Goal: Transaction & Acquisition: Download file/media

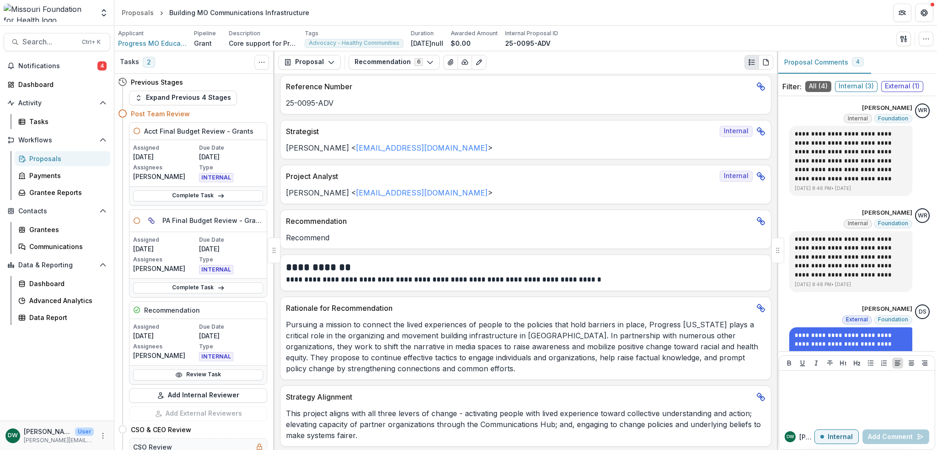
scroll to position [5, 0]
click at [631, 334] on p "Pursuing a mission to connect the lived experiences of people to the policies t…" at bounding box center [525, 345] width 479 height 55
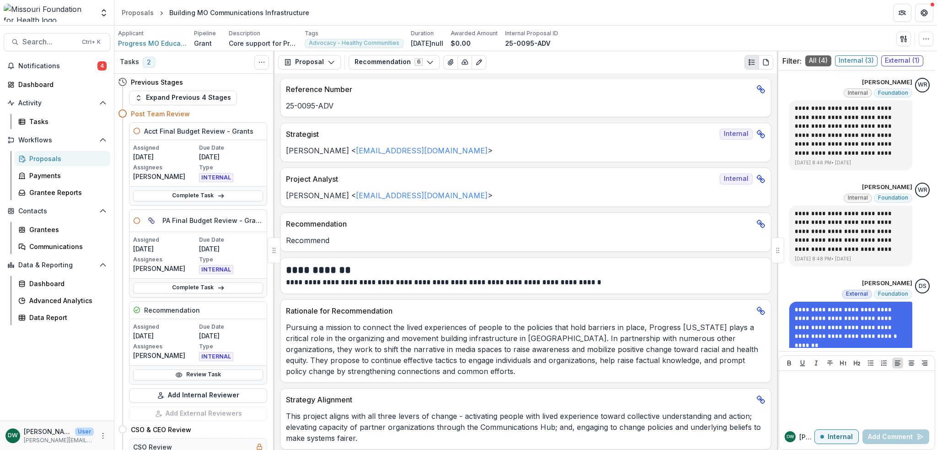
scroll to position [0, 0]
click at [426, 64] on icon "button" at bounding box center [429, 62] width 7 height 7
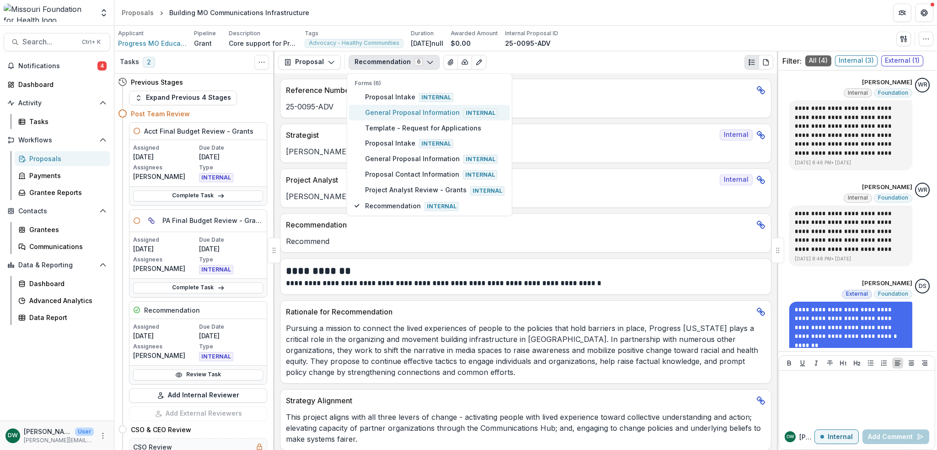
click at [429, 110] on span "General Proposal Information Internal" at bounding box center [435, 113] width 140 height 10
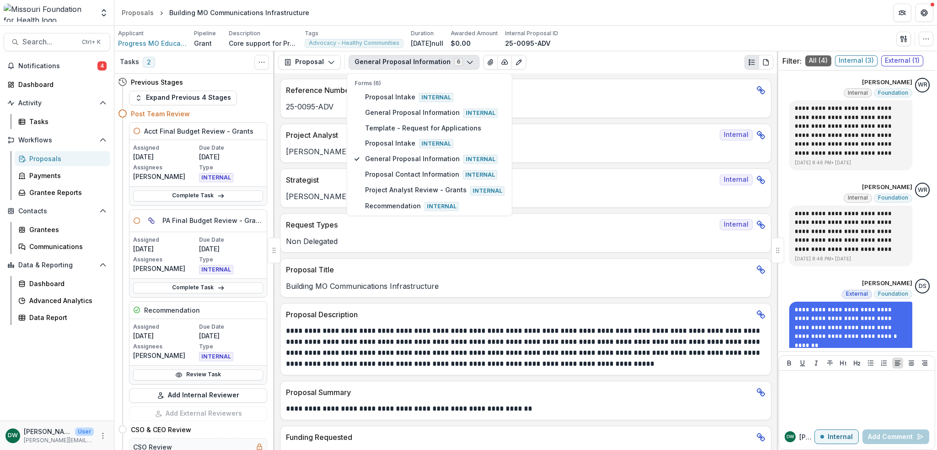
click at [632, 89] on p "Reference Number" at bounding box center [519, 90] width 467 height 11
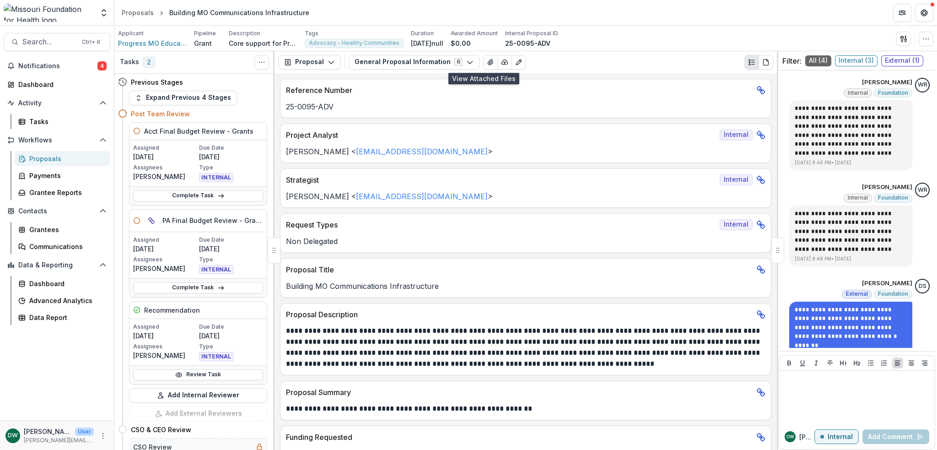
click at [487, 62] on icon "View Attached Files" at bounding box center [490, 62] width 7 height 7
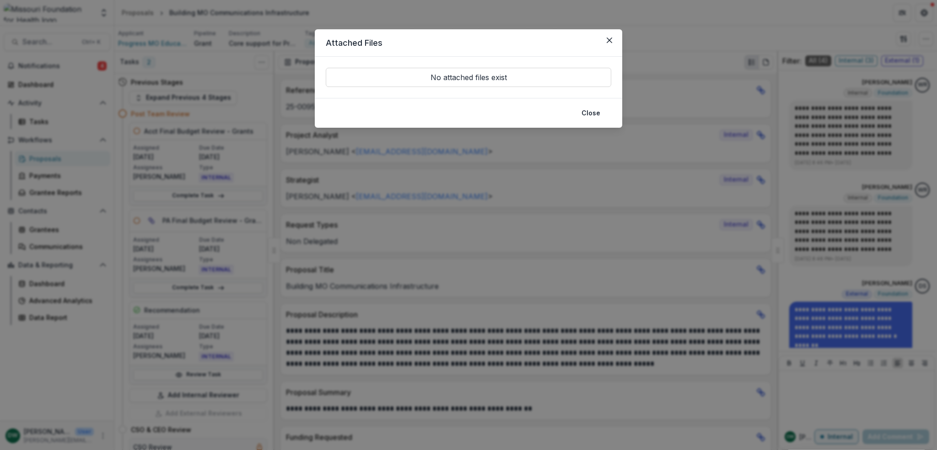
click at [609, 38] on icon "Close" at bounding box center [609, 40] width 5 height 5
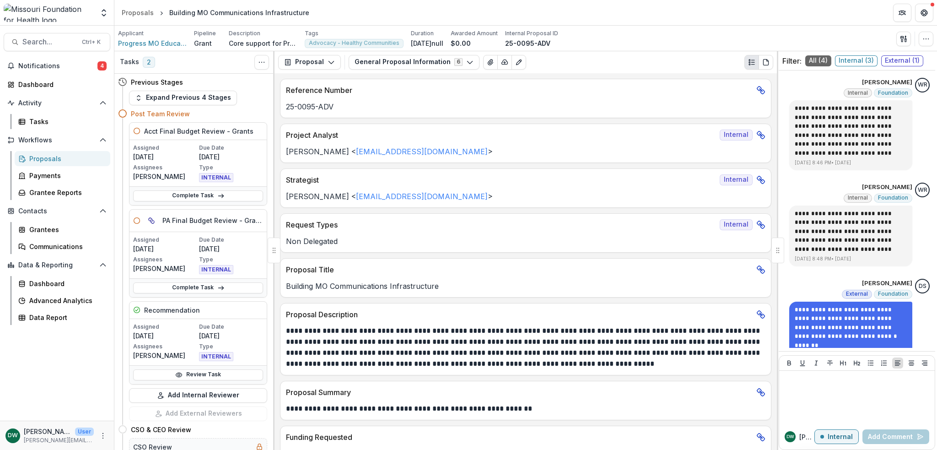
click at [323, 64] on button "Proposal" at bounding box center [309, 62] width 63 height 15
click at [613, 101] on p "25-0095-ADV" at bounding box center [525, 106] width 479 height 11
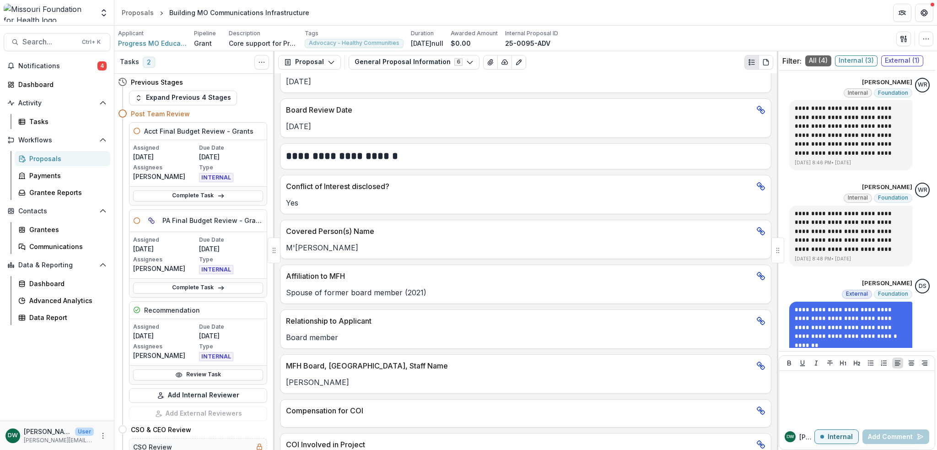
scroll to position [1233, 0]
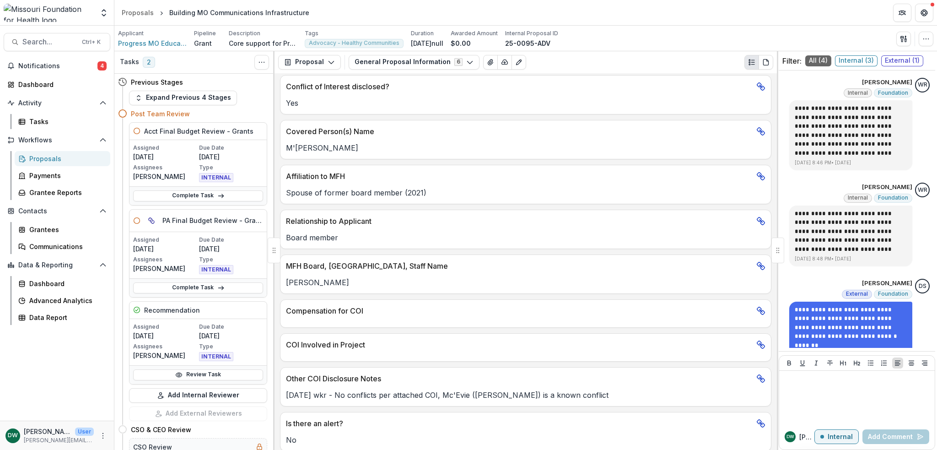
click at [324, 64] on button "Proposal" at bounding box center [309, 62] width 63 height 15
click at [387, 62] on button "General Proposal Information 6" at bounding box center [414, 62] width 131 height 15
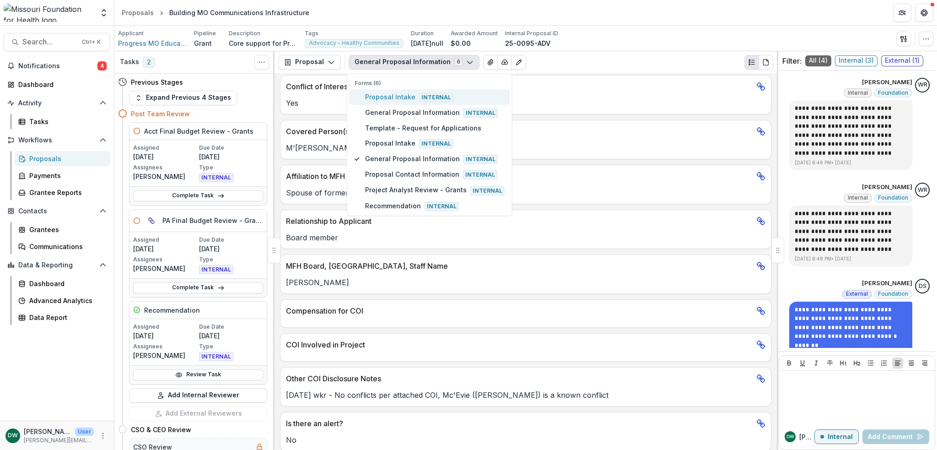
click at [407, 95] on span "Proposal Intake Internal" at bounding box center [435, 97] width 140 height 10
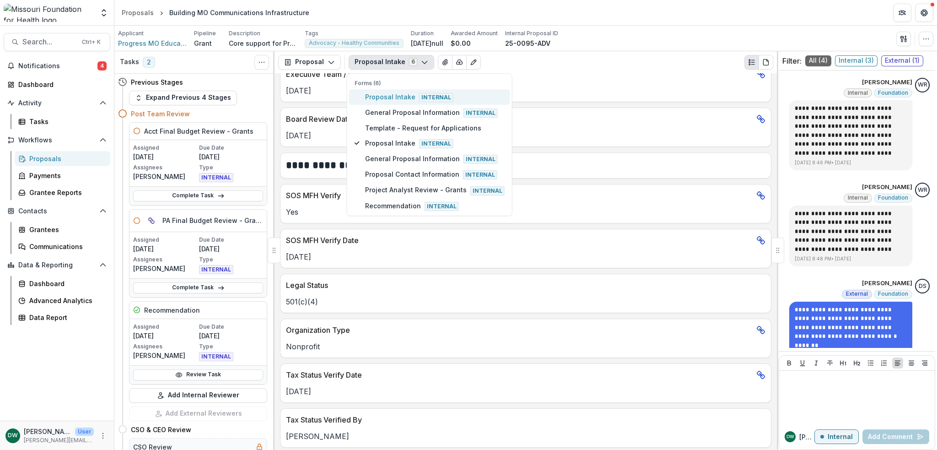
scroll to position [1316, 0]
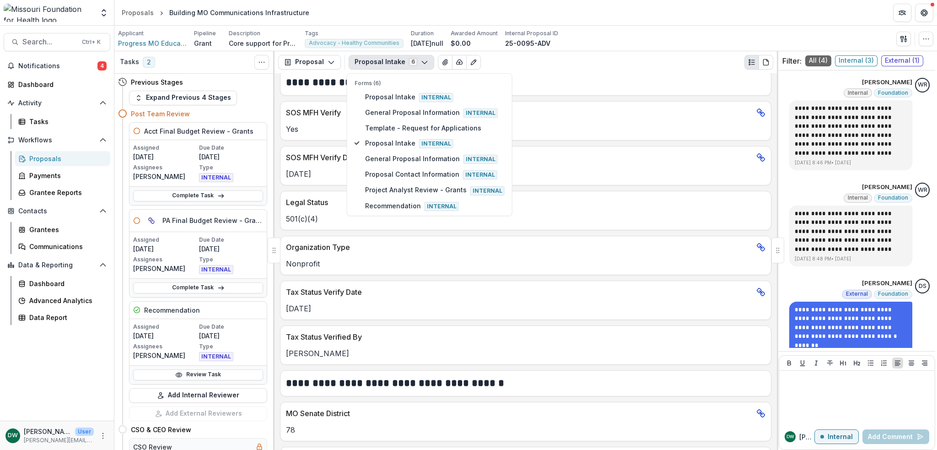
click at [603, 124] on p "Yes" at bounding box center [525, 129] width 479 height 11
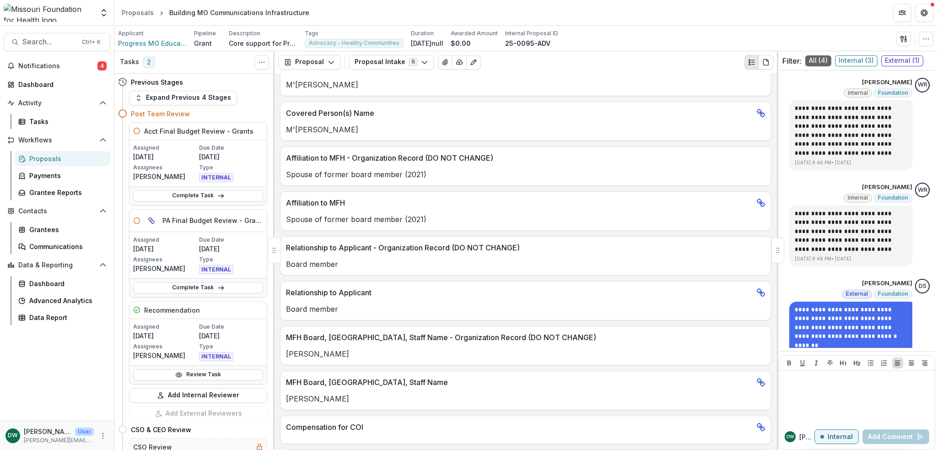
scroll to position [1742, 0]
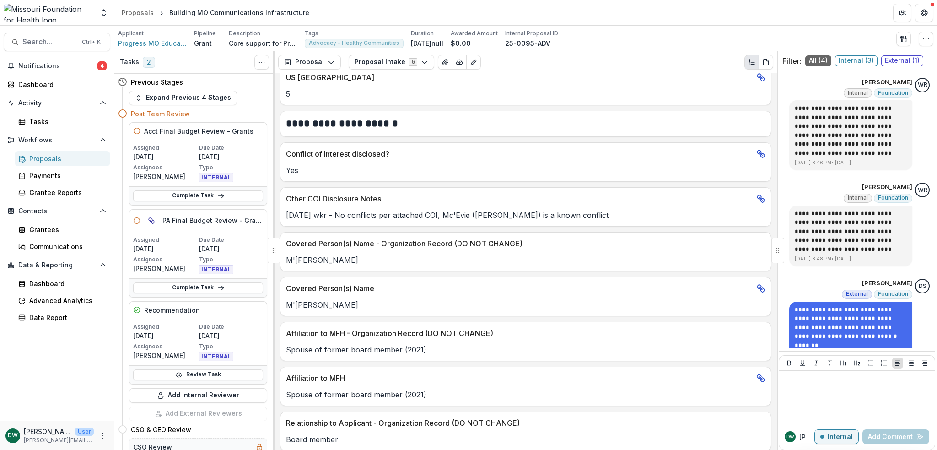
click at [405, 65] on button "Proposal Intake 6" at bounding box center [392, 62] width 86 height 15
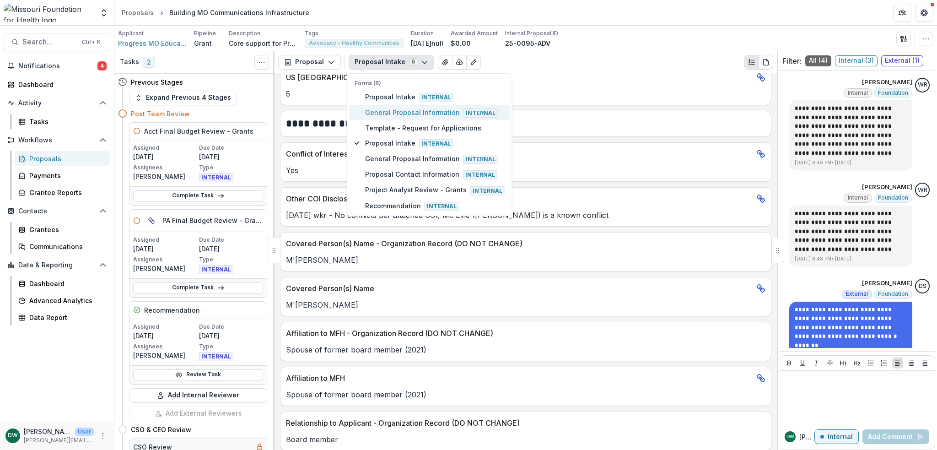
click at [427, 108] on span "General Proposal Information Internal" at bounding box center [435, 113] width 140 height 10
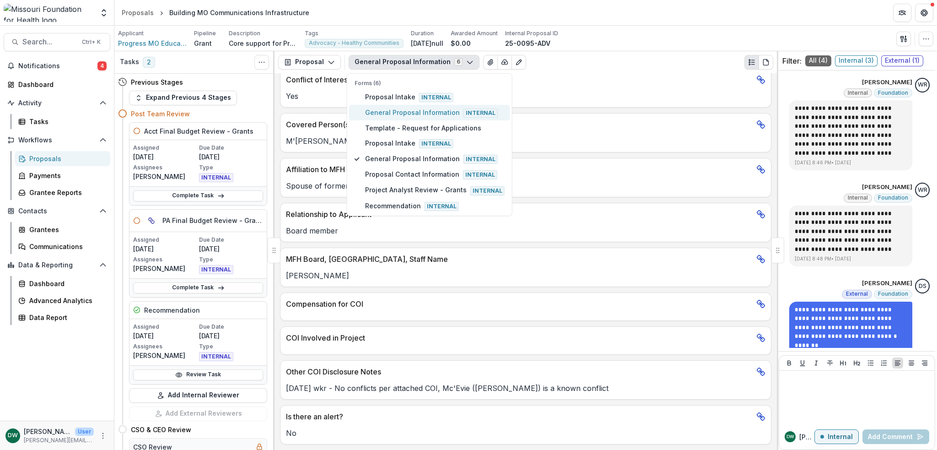
scroll to position [1233, 0]
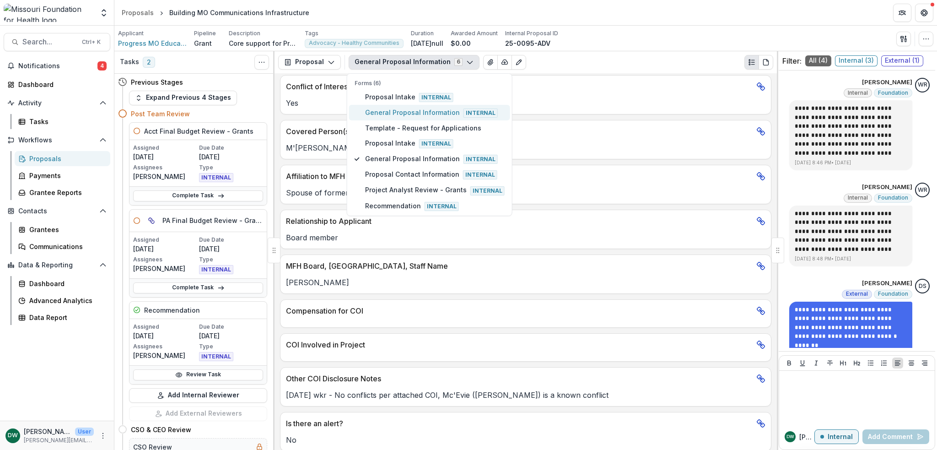
click at [420, 110] on span "General Proposal Information Internal" at bounding box center [435, 113] width 140 height 10
click at [435, 142] on span "Internal" at bounding box center [436, 143] width 34 height 9
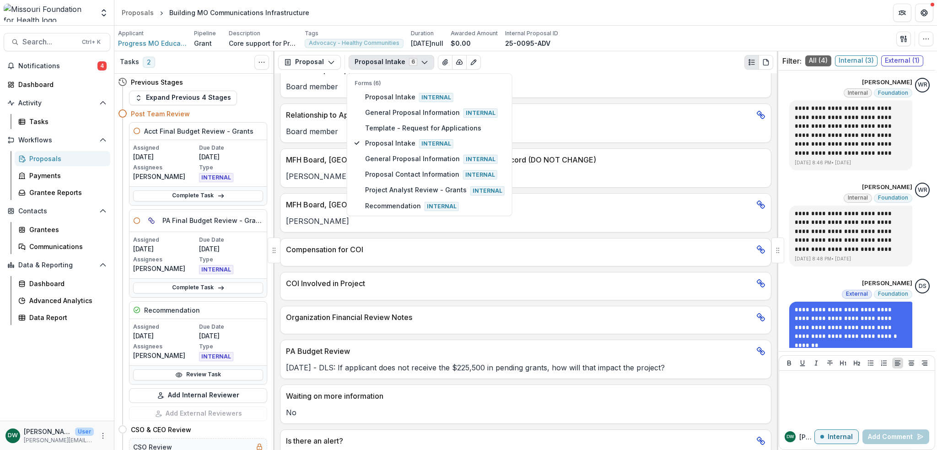
scroll to position [2108, 0]
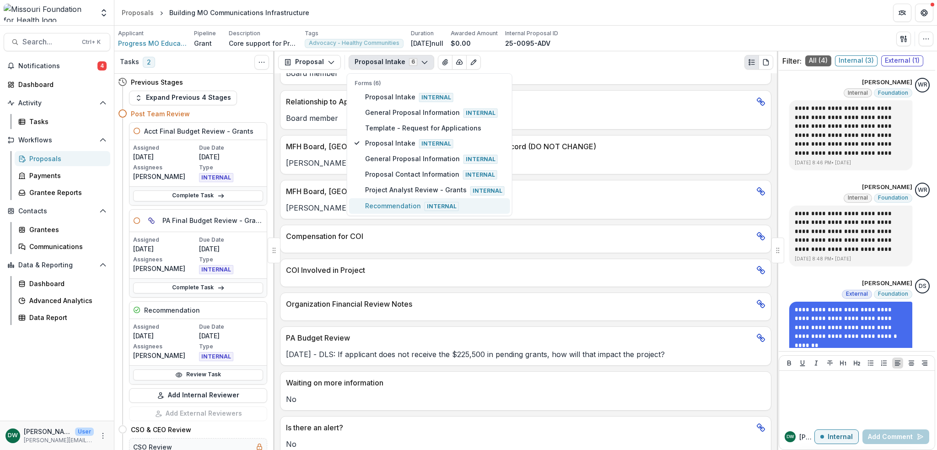
click at [394, 205] on span "Recommendation Internal" at bounding box center [435, 206] width 140 height 10
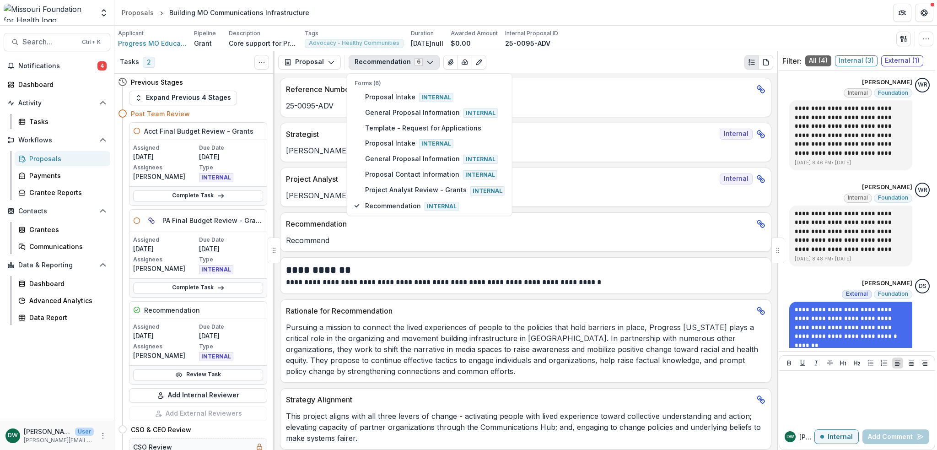
scroll to position [0, 0]
click at [593, 285] on p "**********" at bounding box center [524, 283] width 477 height 11
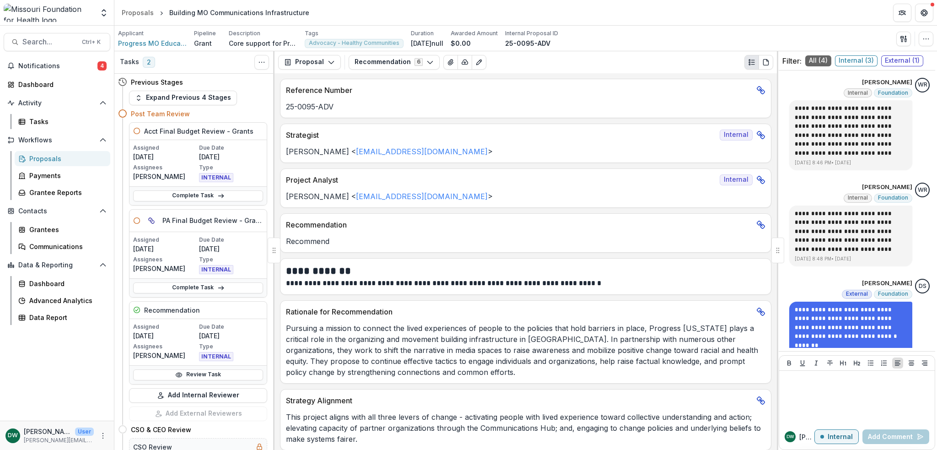
click at [413, 59] on button "Recommendation 6" at bounding box center [394, 62] width 91 height 15
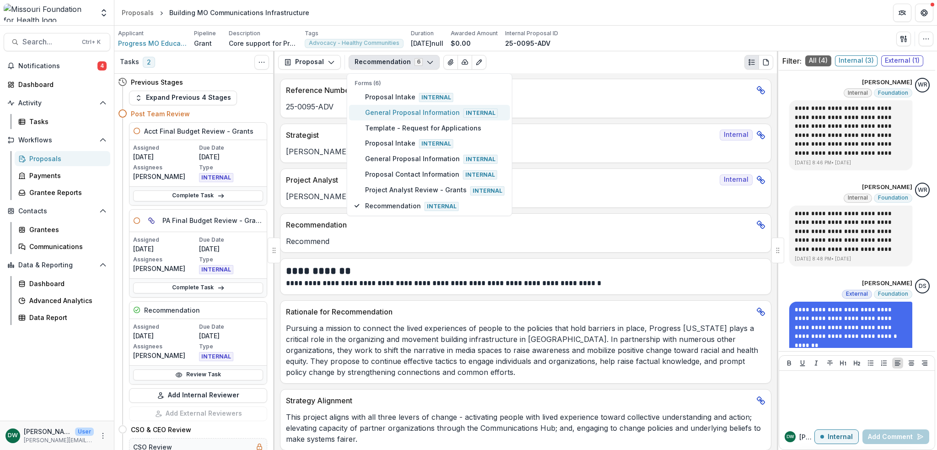
click at [430, 111] on span "General Proposal Information Internal" at bounding box center [435, 113] width 140 height 10
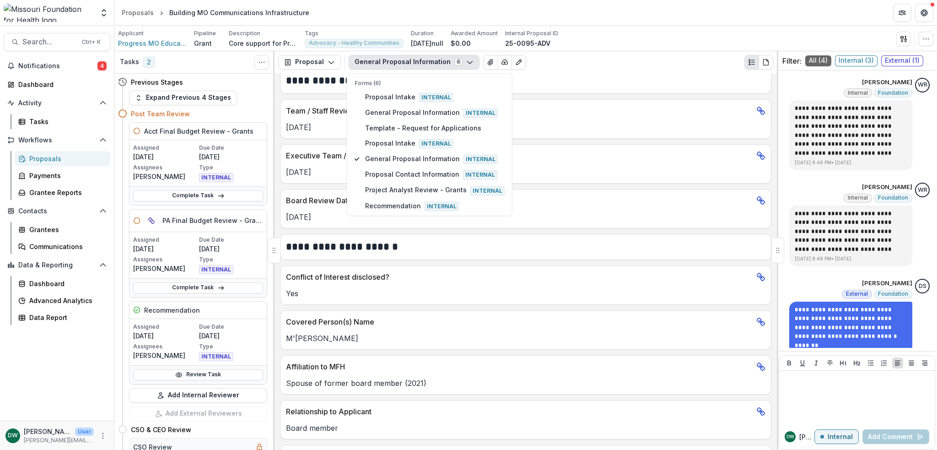
scroll to position [1233, 0]
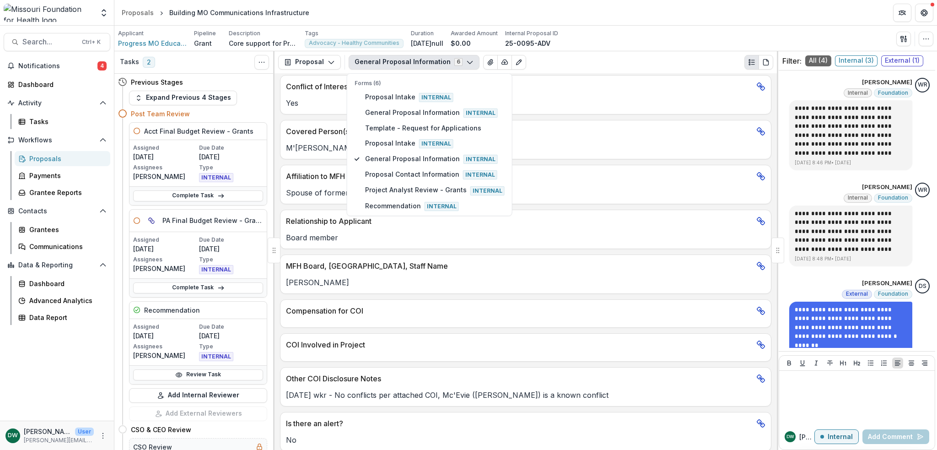
click at [772, 389] on div "**********" at bounding box center [525, 261] width 502 height 376
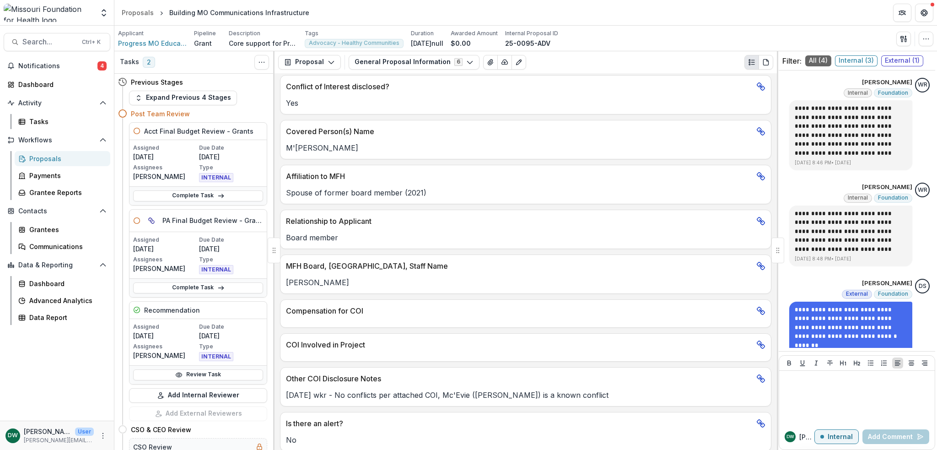
scroll to position [0, 0]
click at [171, 95] on button "Expand Previous 4 Stages" at bounding box center [183, 98] width 108 height 15
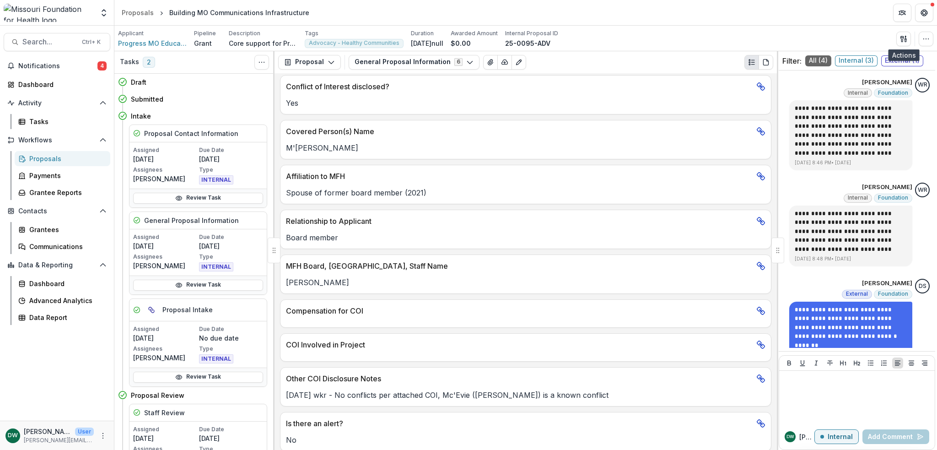
click at [906, 35] on icon "button" at bounding box center [903, 38] width 7 height 7
click at [873, 75] on button "Proposal Files" at bounding box center [860, 74] width 98 height 15
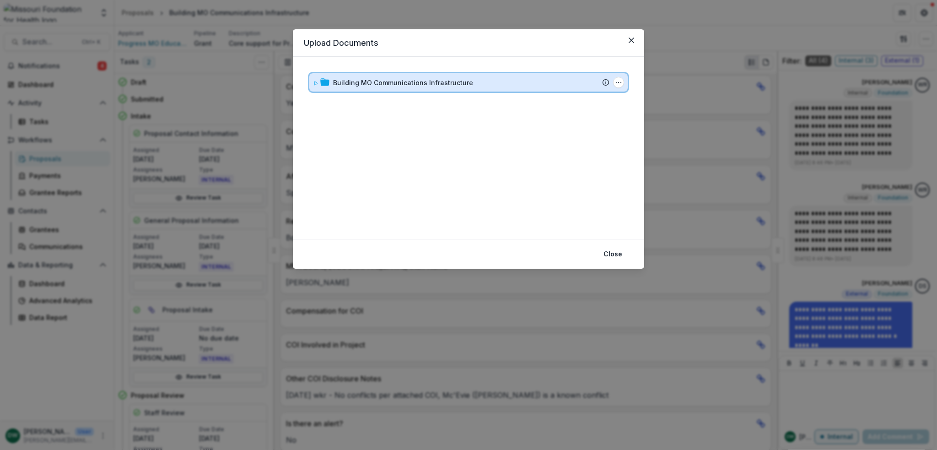
click at [315, 82] on icon at bounding box center [315, 83] width 5 height 5
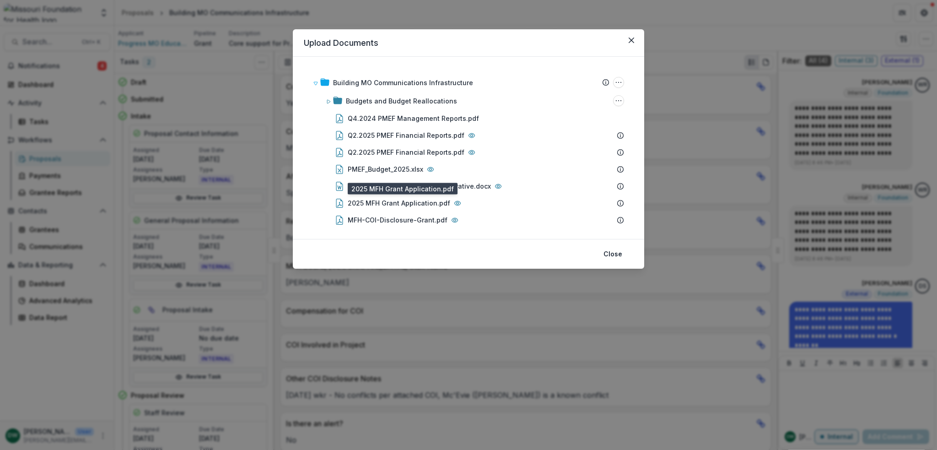
click at [421, 202] on div "2025 MFH Grant Application.pdf" at bounding box center [399, 203] width 102 height 10
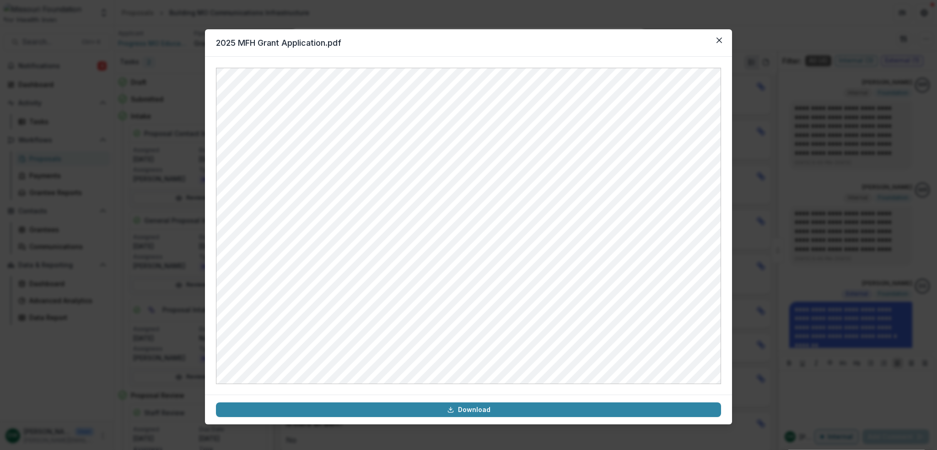
click at [485, 413] on link "Download" at bounding box center [468, 409] width 505 height 15
